Goal: Task Accomplishment & Management: Use online tool/utility

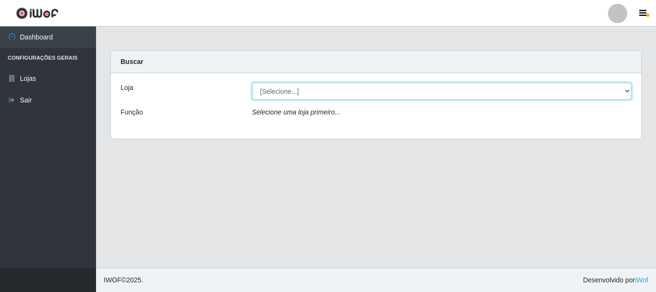
click at [628, 90] on select "[Selecione...] Nordestão - Alecrim" at bounding box center [442, 91] width 380 height 17
select select "453"
click at [252, 83] on select "[Selecione...] Nordestão - Alecrim" at bounding box center [442, 91] width 380 height 17
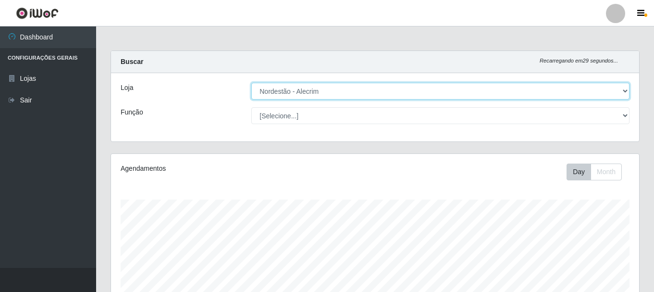
scroll to position [199, 528]
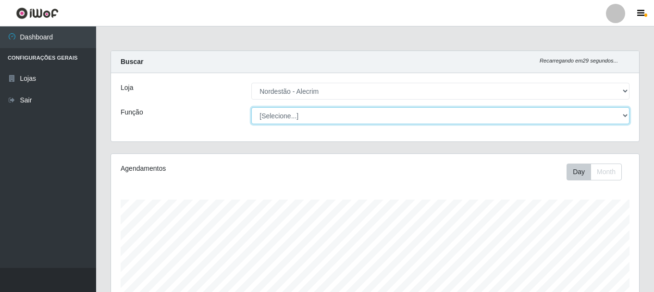
click at [626, 117] on select "[Selecione...] Balconista + Balconista de Padaria Balconista de Padaria ++ Emba…" at bounding box center [440, 115] width 378 height 17
select select "1"
click at [251, 107] on select "[Selecione...] Balconista + Balconista de Padaria Balconista de Padaria ++ Emba…" at bounding box center [440, 115] width 378 height 17
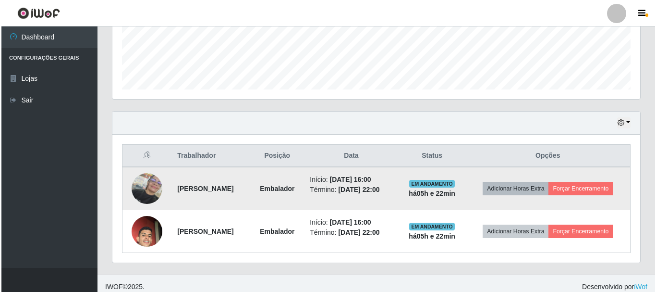
scroll to position [261, 0]
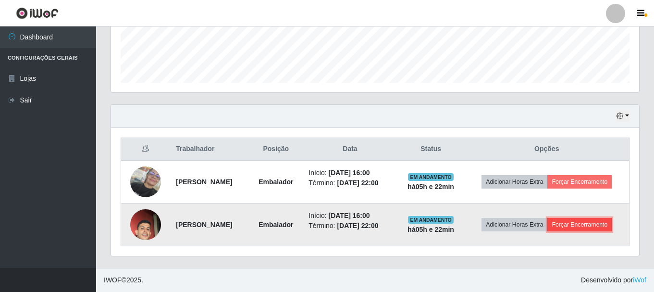
click at [611, 227] on button "Forçar Encerramento" at bounding box center [579, 224] width 64 height 13
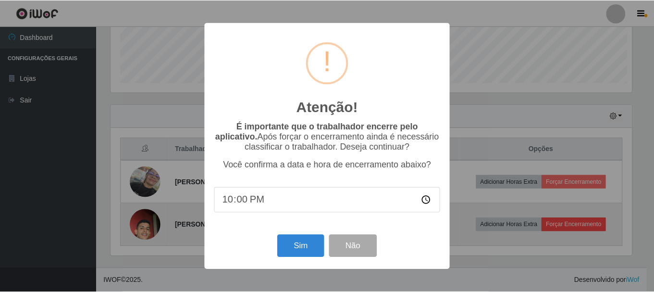
scroll to position [199, 523]
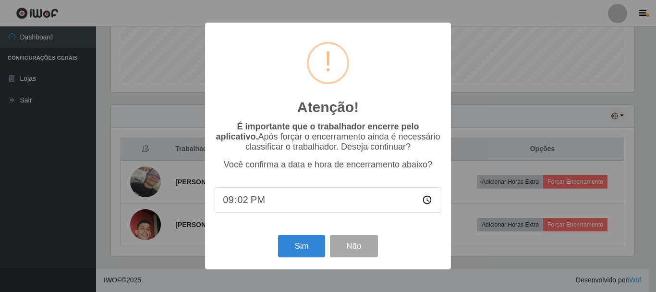
type input "21:20"
click at [302, 255] on button "Sim" at bounding box center [301, 245] width 47 height 23
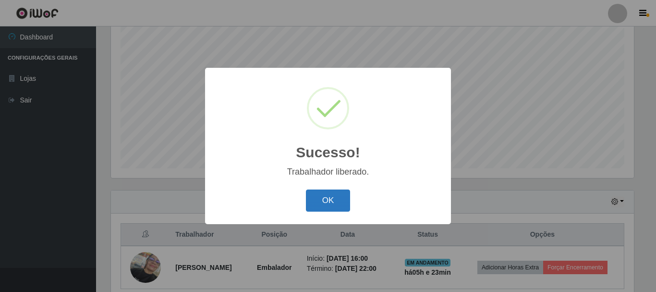
click at [317, 208] on button "OK" at bounding box center [328, 200] width 45 height 23
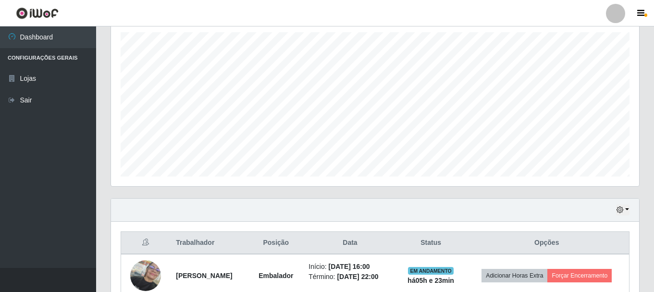
scroll to position [0, 0]
